Goal: Task Accomplishment & Management: Complete application form

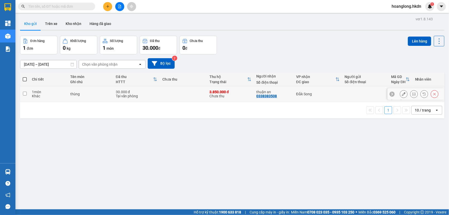
click at [190, 96] on td at bounding box center [183, 94] width 47 height 16
checkbox input "true"
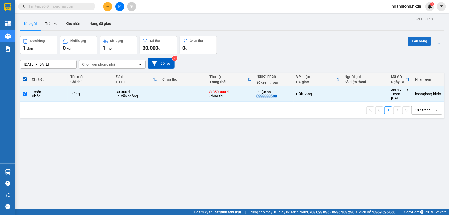
click at [408, 42] on button "Lên hàng" at bounding box center [419, 41] width 23 height 9
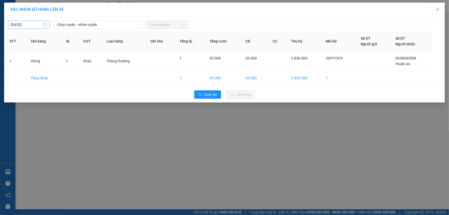
click at [24, 26] on body "Kết quả tìm kiếm ( 0 ) Bộ lọc No Data hoanglong.hkdn 1 Tổng Quan Kho hàng mới B…" at bounding box center [224, 107] width 449 height 215
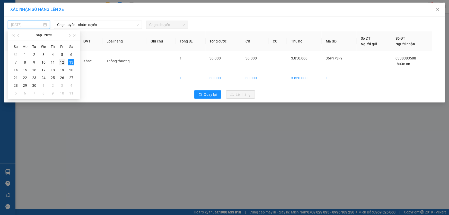
click at [62, 60] on div "12" at bounding box center [62, 62] width 6 height 6
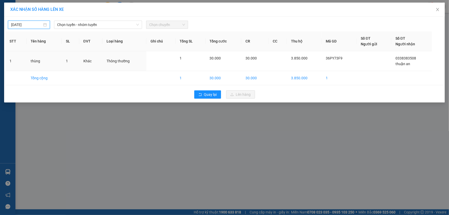
type input "[DATE]"
click at [75, 25] on span "Chọn tuyến - nhóm tuyến" at bounding box center [98, 25] width 82 height 8
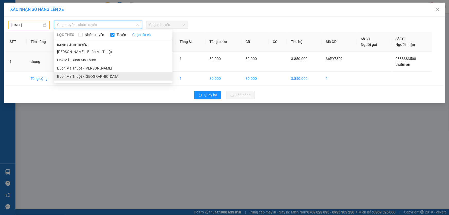
click at [100, 77] on li "Buôn Ma Thuột - [GEOGRAPHIC_DATA]" at bounding box center [113, 76] width 118 height 8
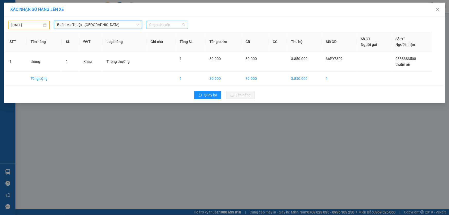
click at [161, 24] on span "Chọn chuyến" at bounding box center [167, 25] width 36 height 8
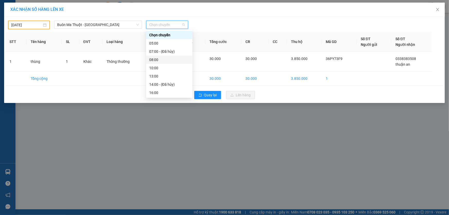
scroll to position [16, 0]
click at [158, 78] on div "16:00" at bounding box center [169, 77] width 40 height 6
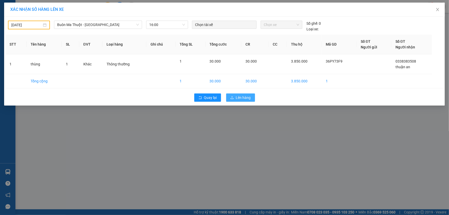
click at [241, 97] on span "Lên hàng" at bounding box center [243, 98] width 15 height 6
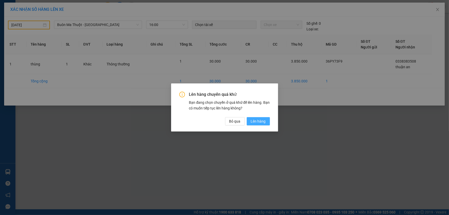
click at [264, 123] on span "Lên hàng" at bounding box center [258, 121] width 15 height 6
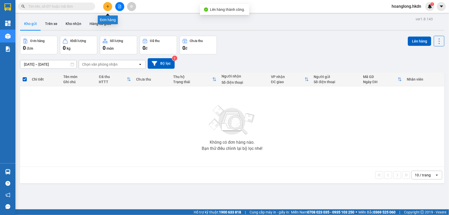
click at [106, 8] on icon "plus" at bounding box center [108, 7] width 4 height 4
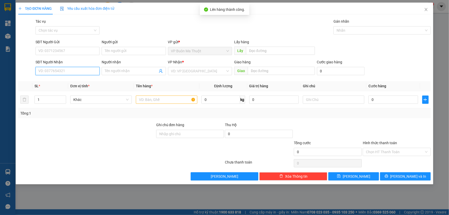
click at [89, 70] on input "SĐT Người Nhận" at bounding box center [68, 71] width 64 height 8
type input "0823455115"
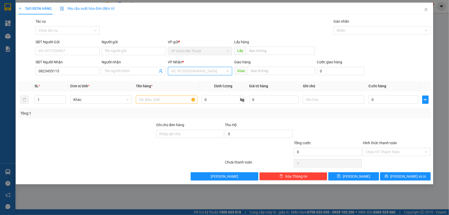
click at [192, 69] on input "search" at bounding box center [198, 71] width 54 height 8
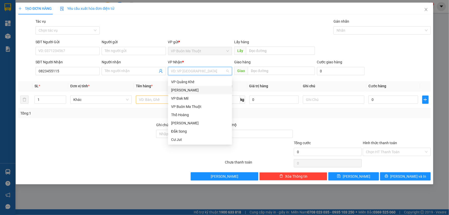
click at [181, 90] on div "[PERSON_NAME]" at bounding box center [200, 90] width 58 height 6
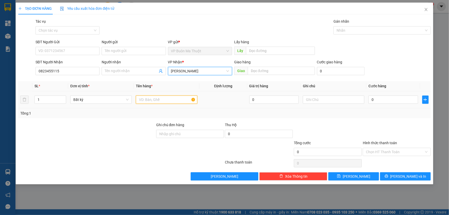
click at [152, 98] on input "text" at bounding box center [167, 100] width 62 height 8
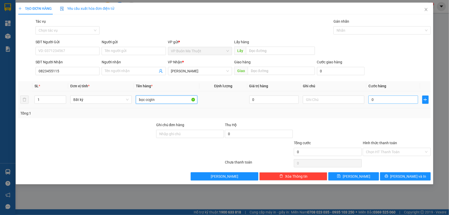
type input "bọc ccgtn"
click at [378, 99] on input "0" at bounding box center [394, 100] width 50 height 8
type input "6"
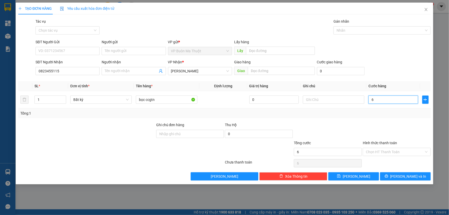
type input "60"
type input "600"
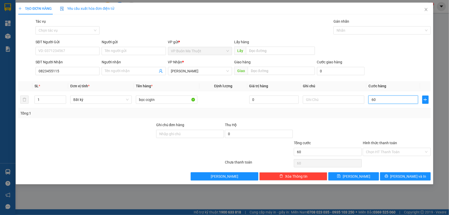
type input "600"
type input "6.000"
type input "60.000"
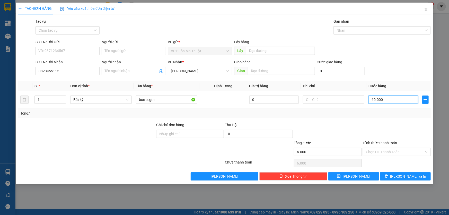
type input "60.000"
click at [355, 181] on div "TẠO ĐƠN HÀNG Yêu cầu xuất hóa đơn điện tử Transit Pickup Surcharge Ids Transit …" at bounding box center [225, 94] width 418 height 182
click at [354, 175] on span "[PERSON_NAME]" at bounding box center [357, 177] width 28 height 6
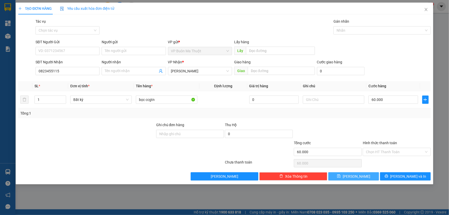
type input "0"
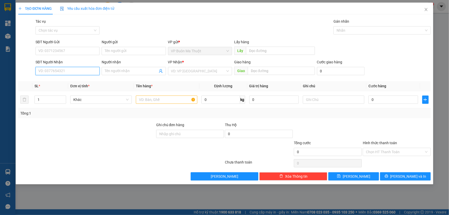
click at [82, 69] on input "SĐT Người Nhận" at bounding box center [68, 71] width 64 height 8
type input "0971894171"
click at [116, 71] on input "Người nhận" at bounding box center [131, 71] width 53 height 6
type input "ds"
click at [189, 73] on input "search" at bounding box center [198, 71] width 54 height 8
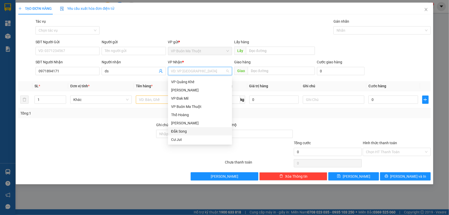
click at [177, 131] on div "Đắk Song" at bounding box center [200, 131] width 58 height 6
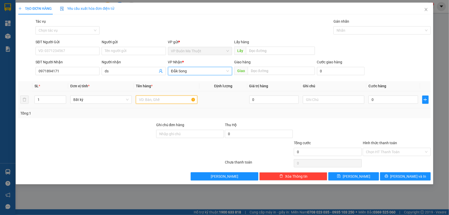
click at [160, 102] on input "text" at bounding box center [167, 100] width 62 height 8
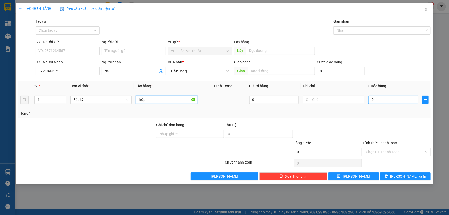
type input "hộp"
click at [411, 97] on input "0" at bounding box center [394, 100] width 50 height 8
type input "3"
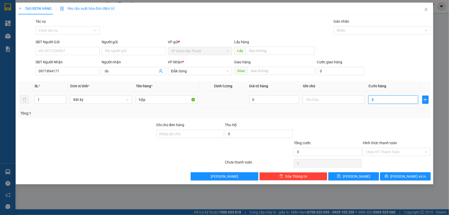
type input "30"
type input "300"
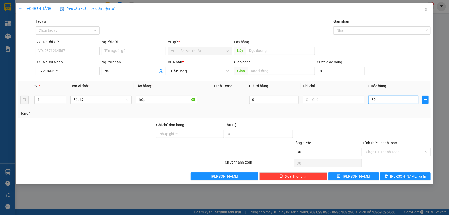
type input "300"
type input "3.000"
type input "30.000"
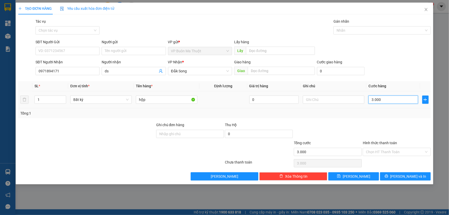
type input "30.000"
click at [341, 176] on icon "save" at bounding box center [339, 176] width 4 height 4
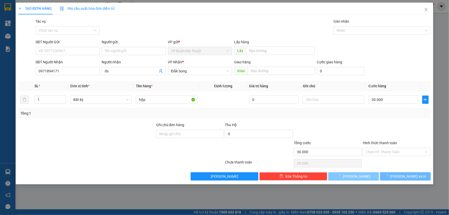
type input "0"
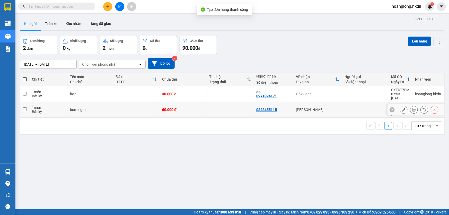
click at [189, 108] on div "60.000 đ" at bounding box center [183, 110] width 42 height 4
checkbox input "true"
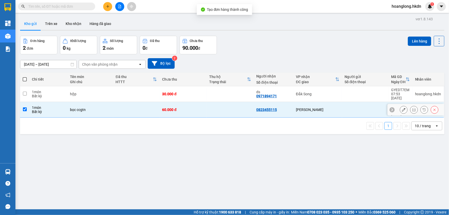
click at [194, 95] on div "30.000 đ" at bounding box center [183, 94] width 42 height 4
checkbox input "true"
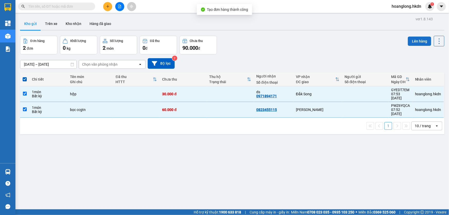
click at [409, 45] on button "Lên hàng" at bounding box center [419, 41] width 23 height 9
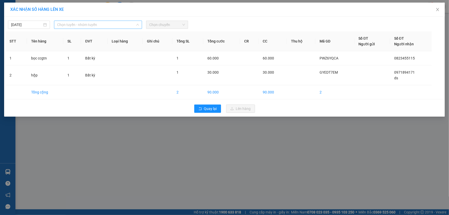
click at [118, 25] on span "Chọn tuyến - nhóm tuyến" at bounding box center [98, 25] width 82 height 8
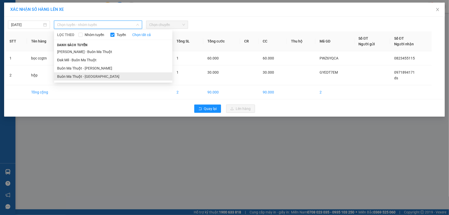
click at [99, 74] on li "Buôn Ma Thuột - [GEOGRAPHIC_DATA]" at bounding box center [113, 76] width 118 height 8
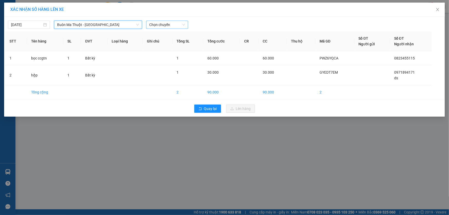
click at [152, 28] on span "Chọn chuyến" at bounding box center [167, 25] width 36 height 8
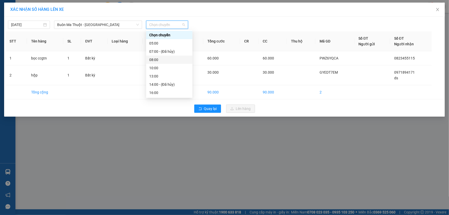
click at [160, 60] on div "08:00" at bounding box center [169, 60] width 40 height 6
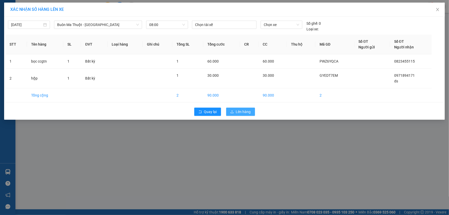
click at [235, 113] on button "Lên hàng" at bounding box center [240, 112] width 29 height 8
